Goal: Task Accomplishment & Management: Manage account settings

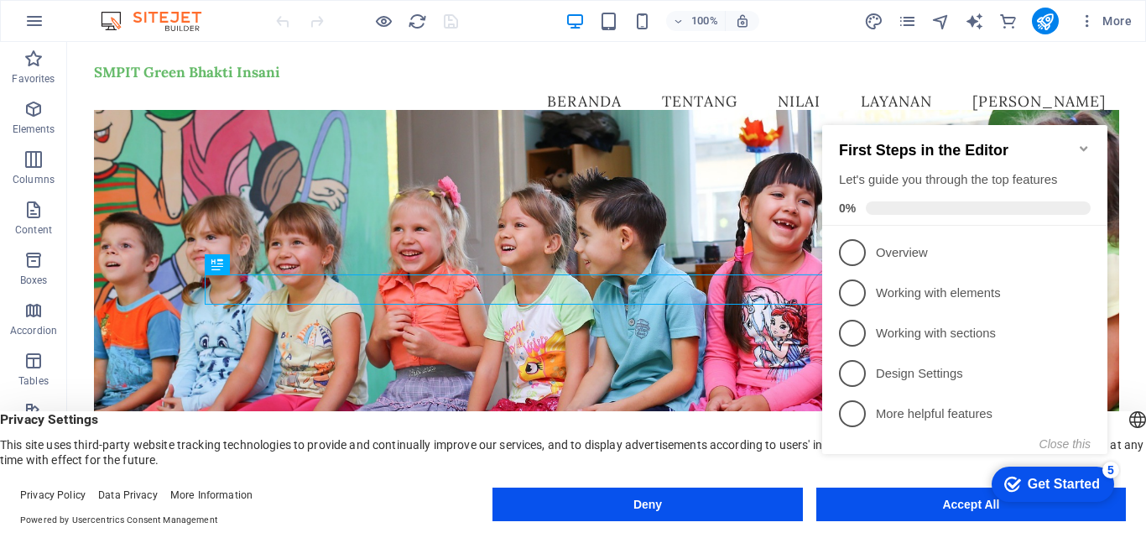
click at [1089, 142] on icon "Minimize checklist" at bounding box center [1084, 148] width 13 height 13
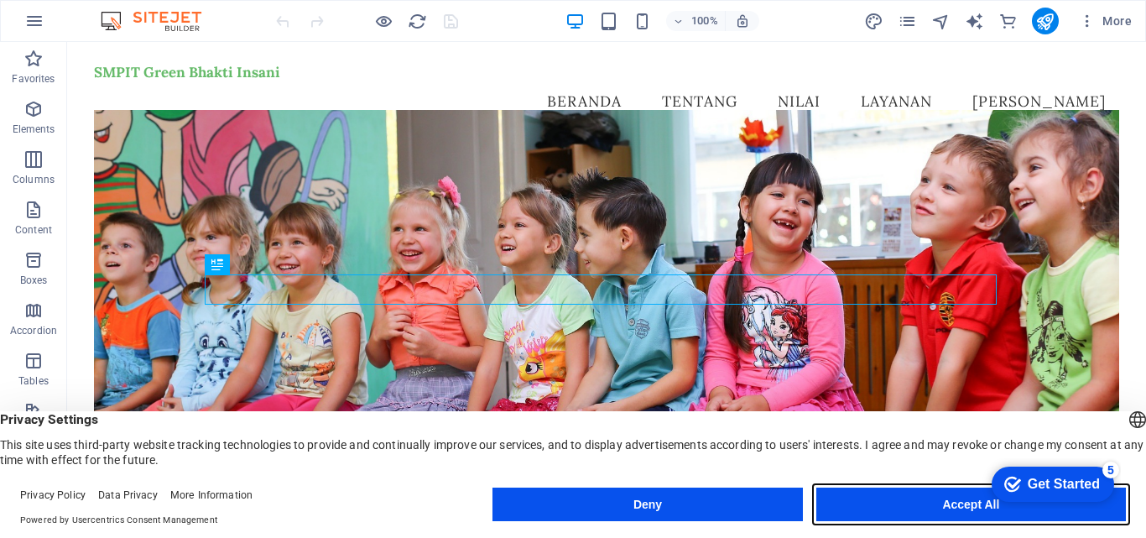
click at [949, 499] on button "Accept All" at bounding box center [972, 505] width 310 height 34
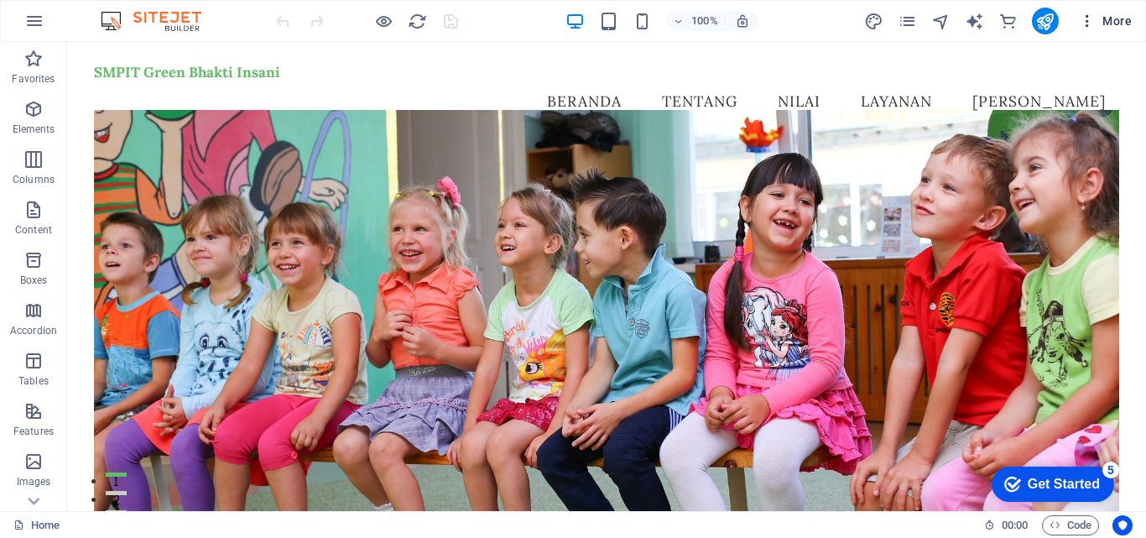
click at [1082, 19] on icon "button" at bounding box center [1087, 21] width 17 height 17
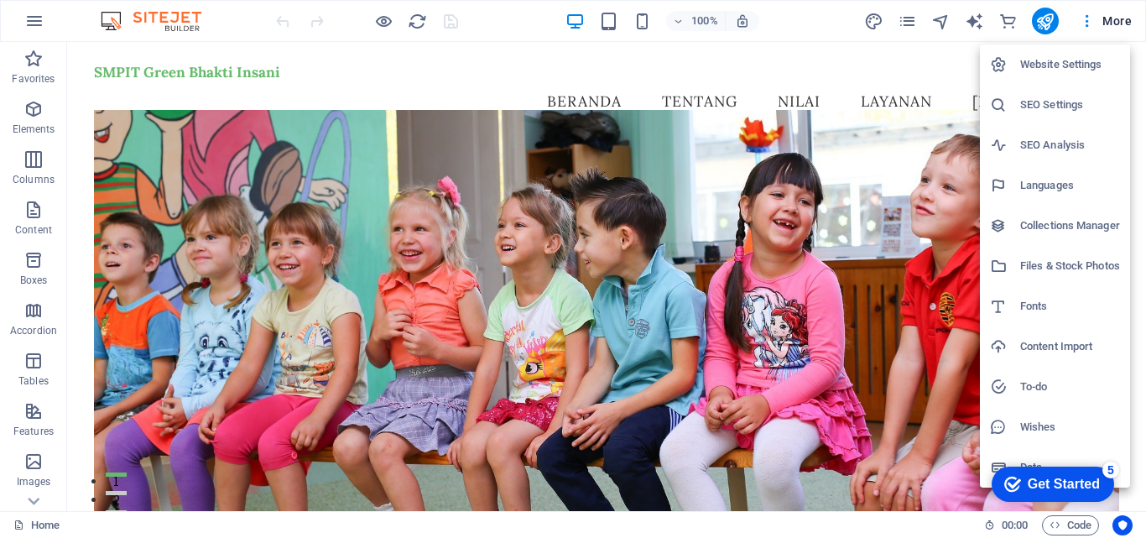
click at [1117, 21] on div at bounding box center [573, 269] width 1146 height 538
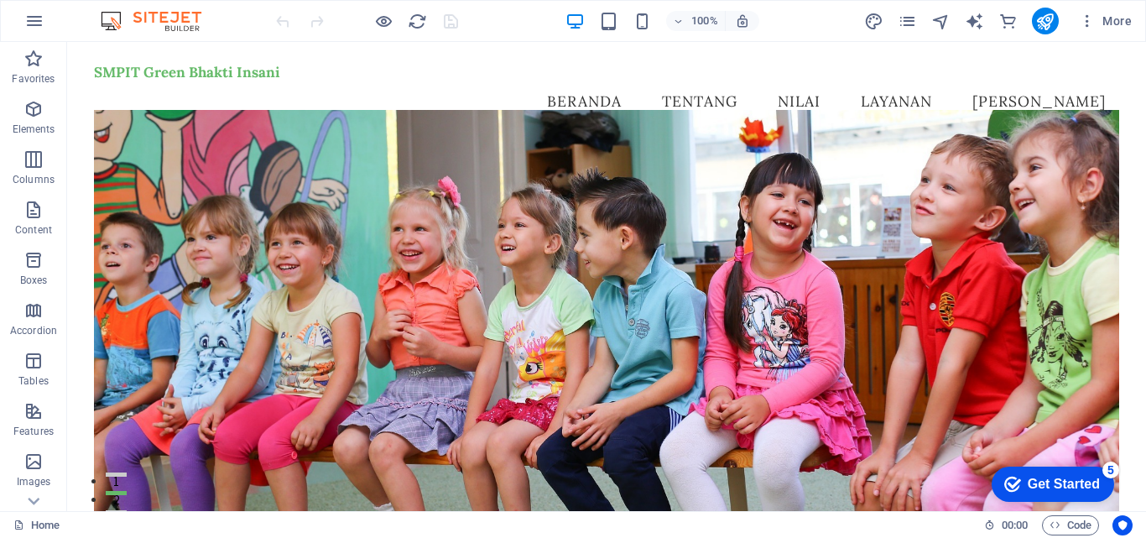
click at [1117, 21] on span "More" at bounding box center [1105, 21] width 53 height 17
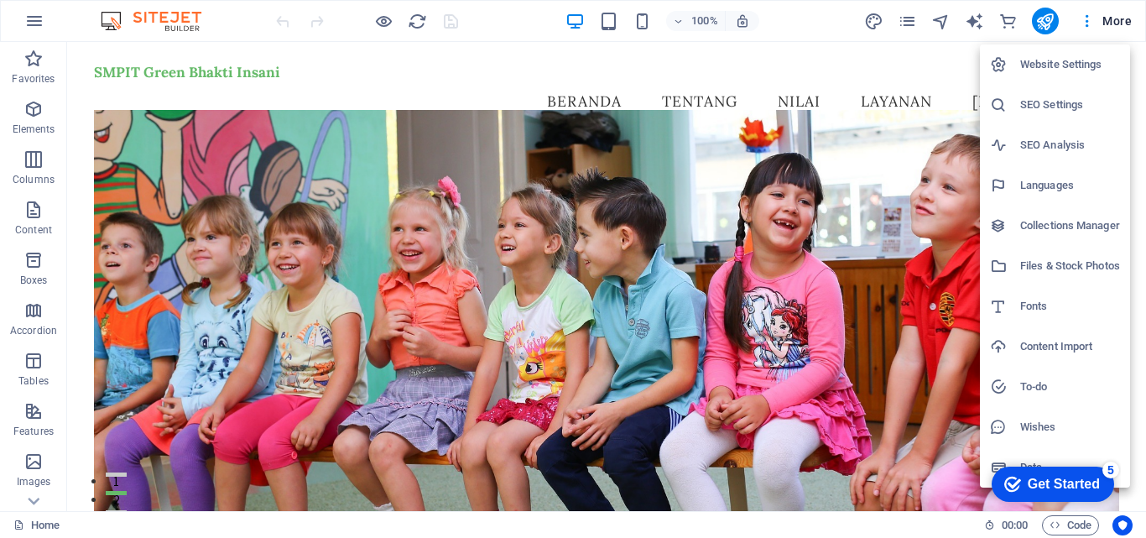
click at [1042, 19] on div at bounding box center [573, 269] width 1146 height 538
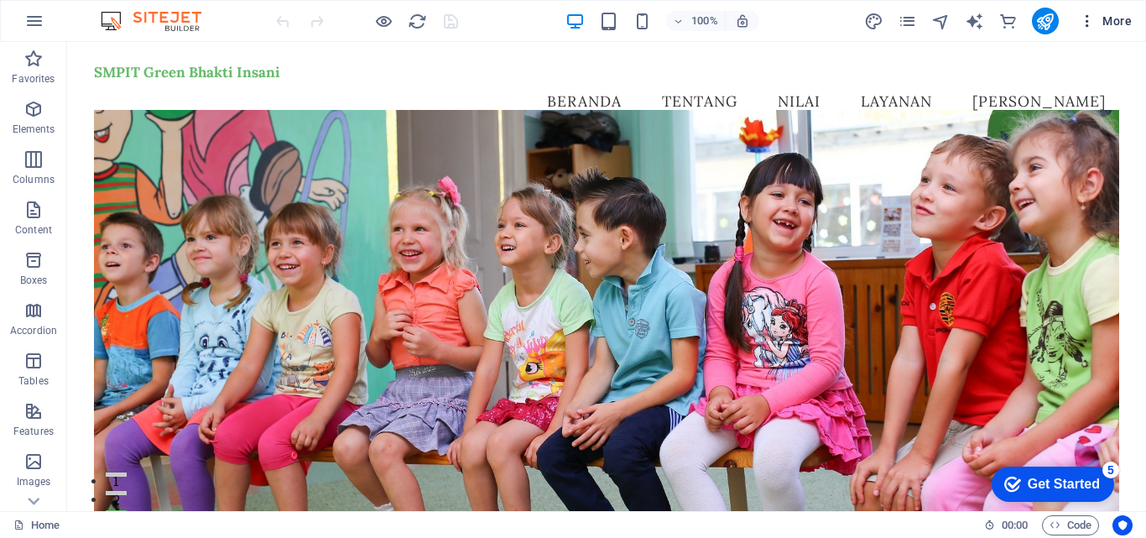
click at [1086, 22] on icon "button" at bounding box center [1087, 21] width 17 height 17
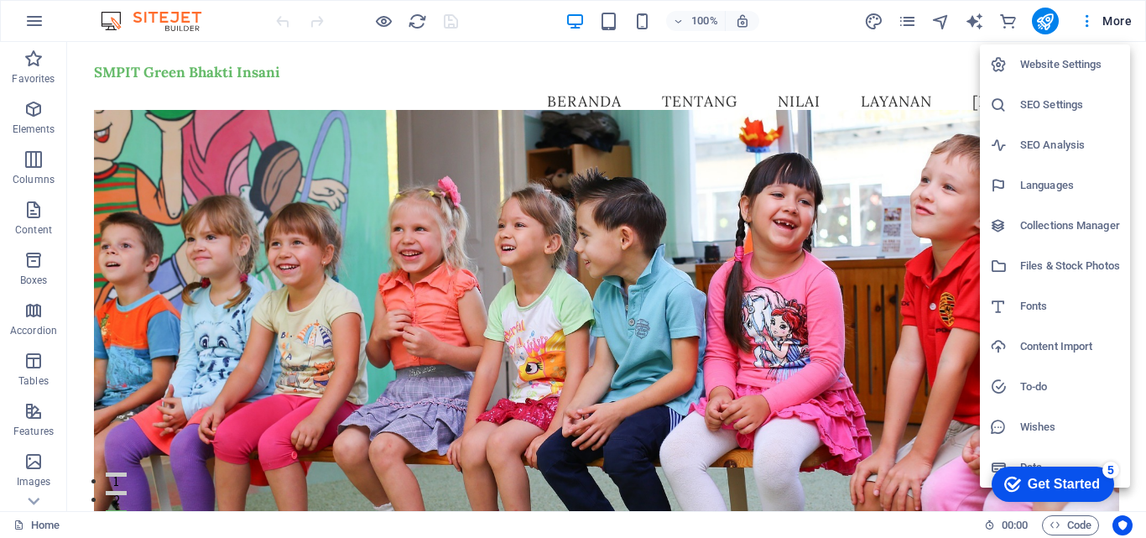
click at [1052, 60] on h6 "Website Settings" at bounding box center [1071, 65] width 100 height 20
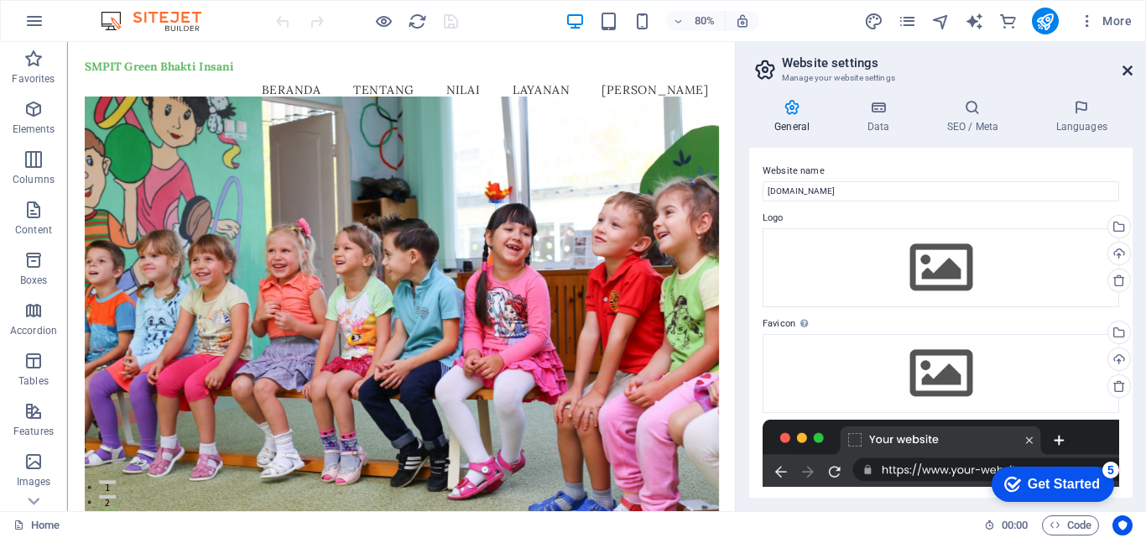
click at [1130, 68] on icon at bounding box center [1128, 70] width 10 height 13
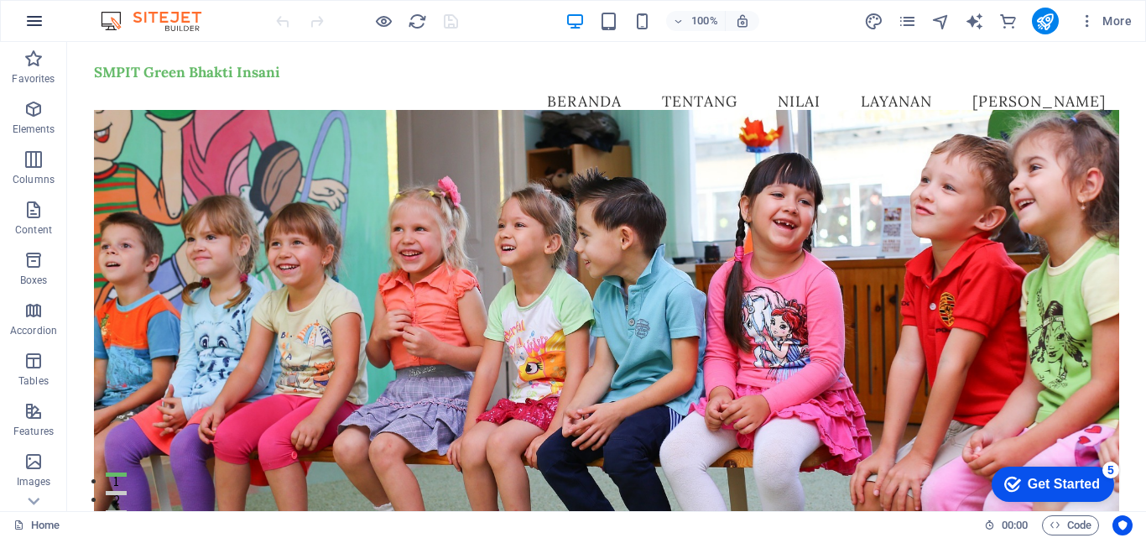
click at [29, 13] on icon "button" at bounding box center [34, 21] width 20 height 20
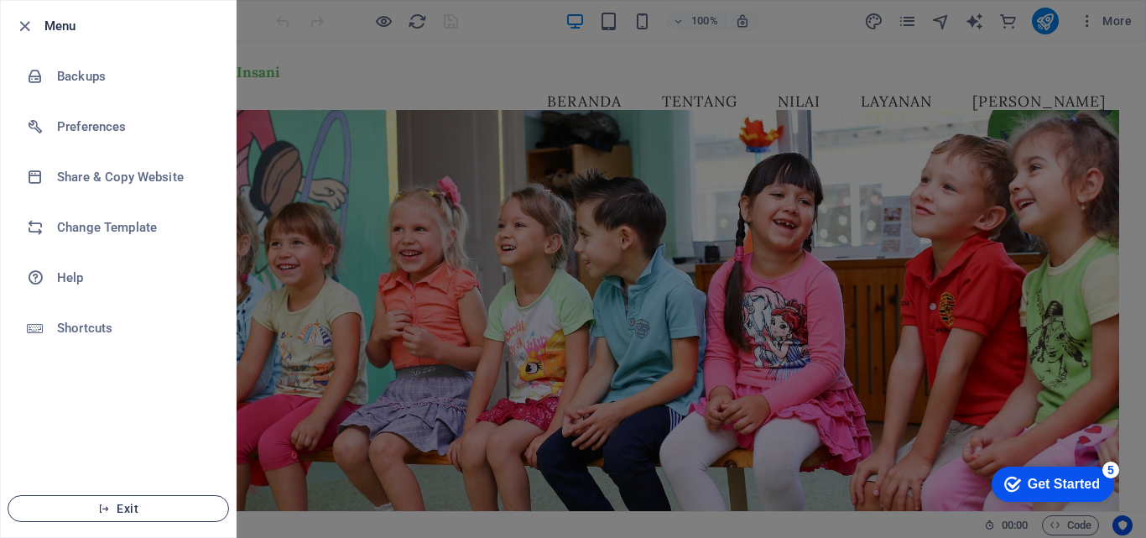
click at [97, 509] on span "Exit" at bounding box center [118, 508] width 193 height 13
